Goal: Navigation & Orientation: Find specific page/section

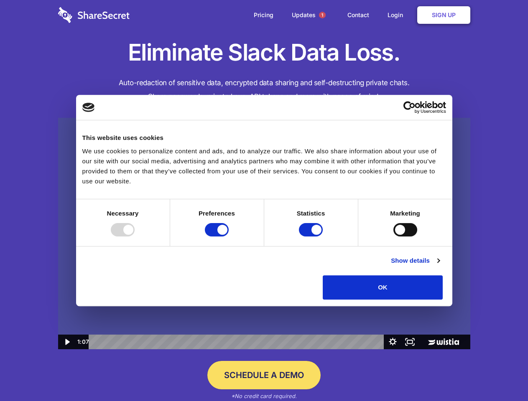
click at [264, 200] on img at bounding box center [264, 234] width 412 height 232
click at [135, 236] on div at bounding box center [123, 229] width 24 height 13
click at [228, 236] on input "Preferences" at bounding box center [217, 229] width 24 height 13
checkbox input "false"
click at [312, 236] on input "Statistics" at bounding box center [311, 229] width 24 height 13
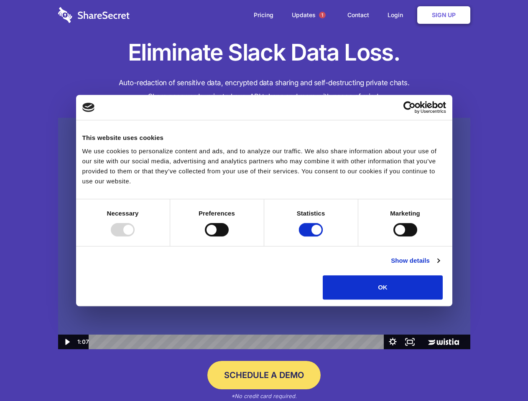
checkbox input "false"
click at [393, 236] on input "Marketing" at bounding box center [405, 229] width 24 height 13
checkbox input "true"
click at [439, 266] on link "Show details" at bounding box center [415, 261] width 48 height 10
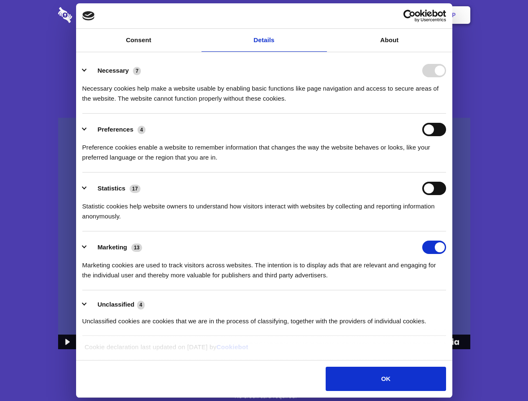
click at [446, 114] on li "Necessary 7 Necessary cookies help make a website usable by enabling basic func…" at bounding box center [263, 84] width 363 height 59
click at [322, 15] on span "1" at bounding box center [322, 15] width 7 height 7
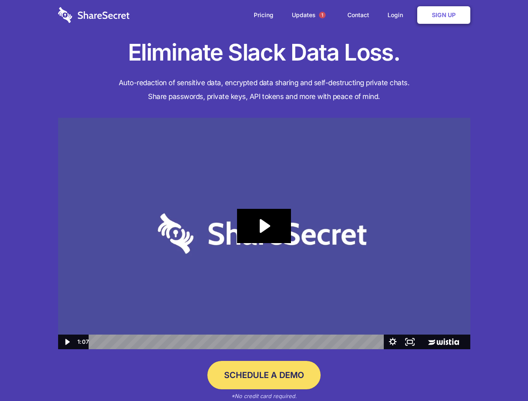
click at [264, 233] on icon "Play Video: Sharesecret Slack Extension" at bounding box center [263, 226] width 53 height 34
